Goal: Navigation & Orientation: Find specific page/section

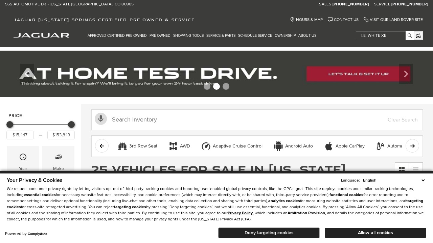
scroll to position [327, 0]
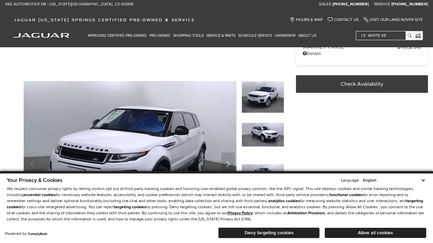
scroll to position [216, 0]
